Goal: Task Accomplishment & Management: Use online tool/utility

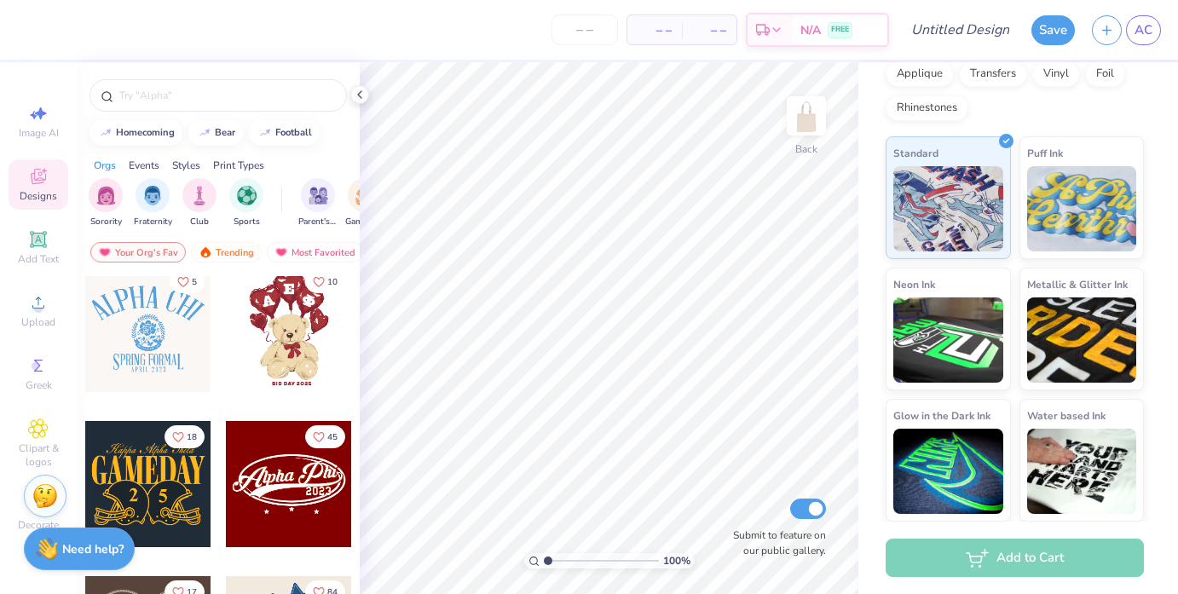
scroll to position [477, 0]
click at [295, 489] on div at bounding box center [289, 483] width 126 height 126
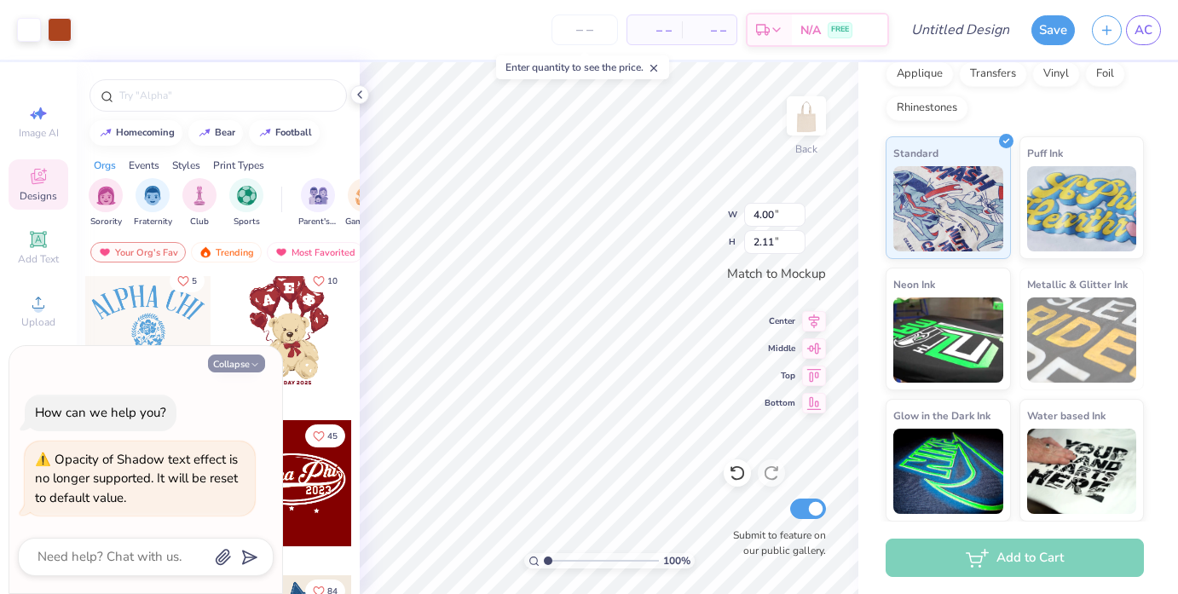
click at [234, 355] on button "Collapse" at bounding box center [236, 364] width 57 height 18
type textarea "x"
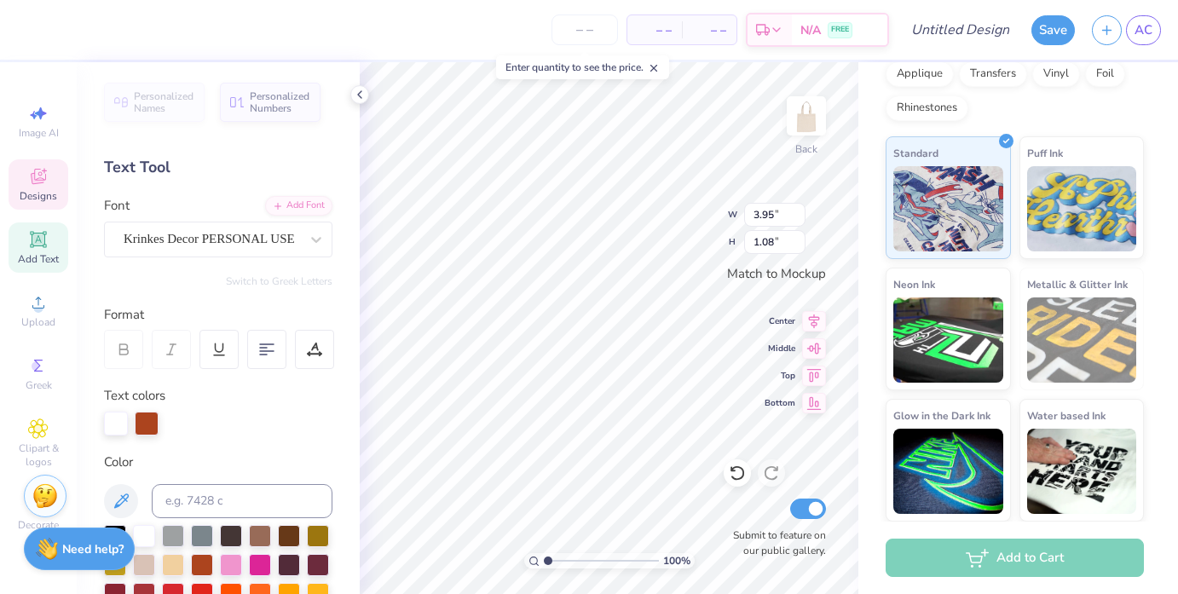
scroll to position [0, 2]
type textarea "Theta Tau"
type input "0.90"
type input "0.33"
type textarea "2025"
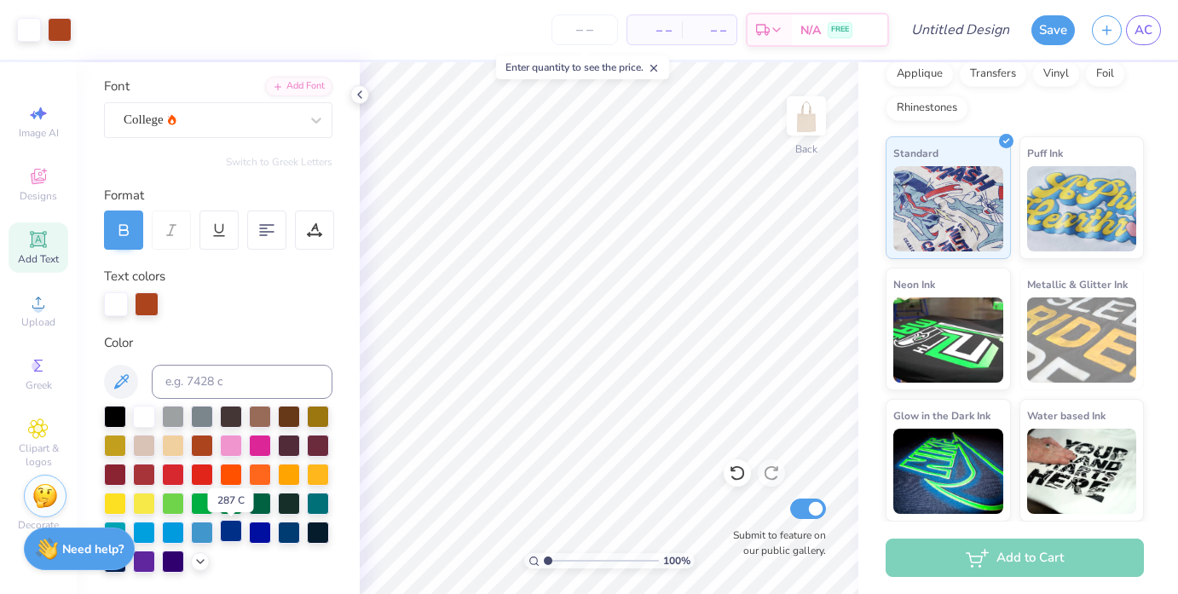
scroll to position [121, 0]
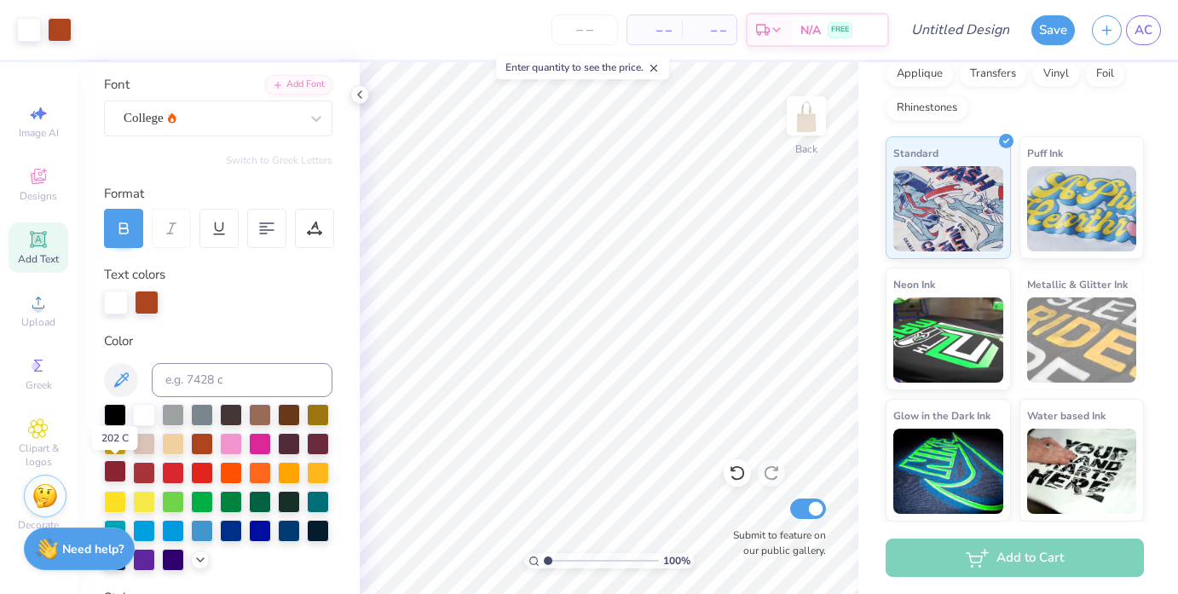
click at [113, 467] on div at bounding box center [115, 471] width 22 height 22
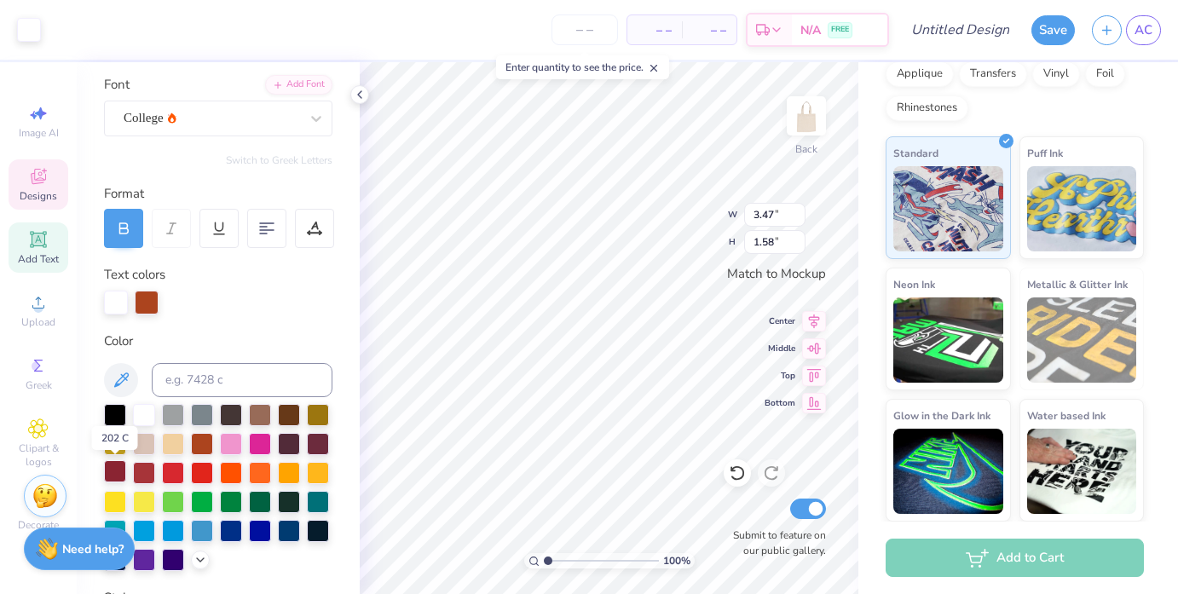
click at [116, 466] on div at bounding box center [115, 471] width 22 height 22
type input "3.16"
type input "1.06"
click at [117, 475] on div at bounding box center [115, 471] width 22 height 22
click at [113, 470] on div at bounding box center [115, 471] width 22 height 22
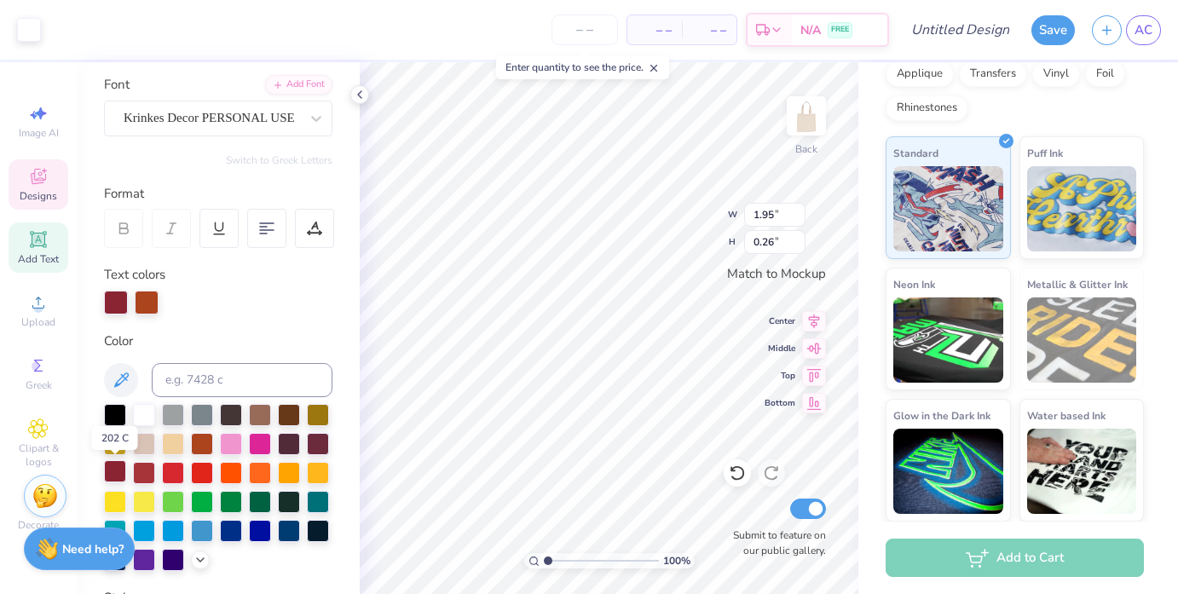
click at [108, 470] on div at bounding box center [115, 471] width 22 height 22
click at [130, 472] on div at bounding box center [218, 487] width 229 height 167
click at [148, 472] on div at bounding box center [144, 471] width 22 height 22
click at [101, 476] on div "Personalized Names Personalized Numbers Text Tool Add Font Font Krinkes Decor P…" at bounding box center [218, 328] width 283 height 532
